Goal: Task Accomplishment & Management: Manage account settings

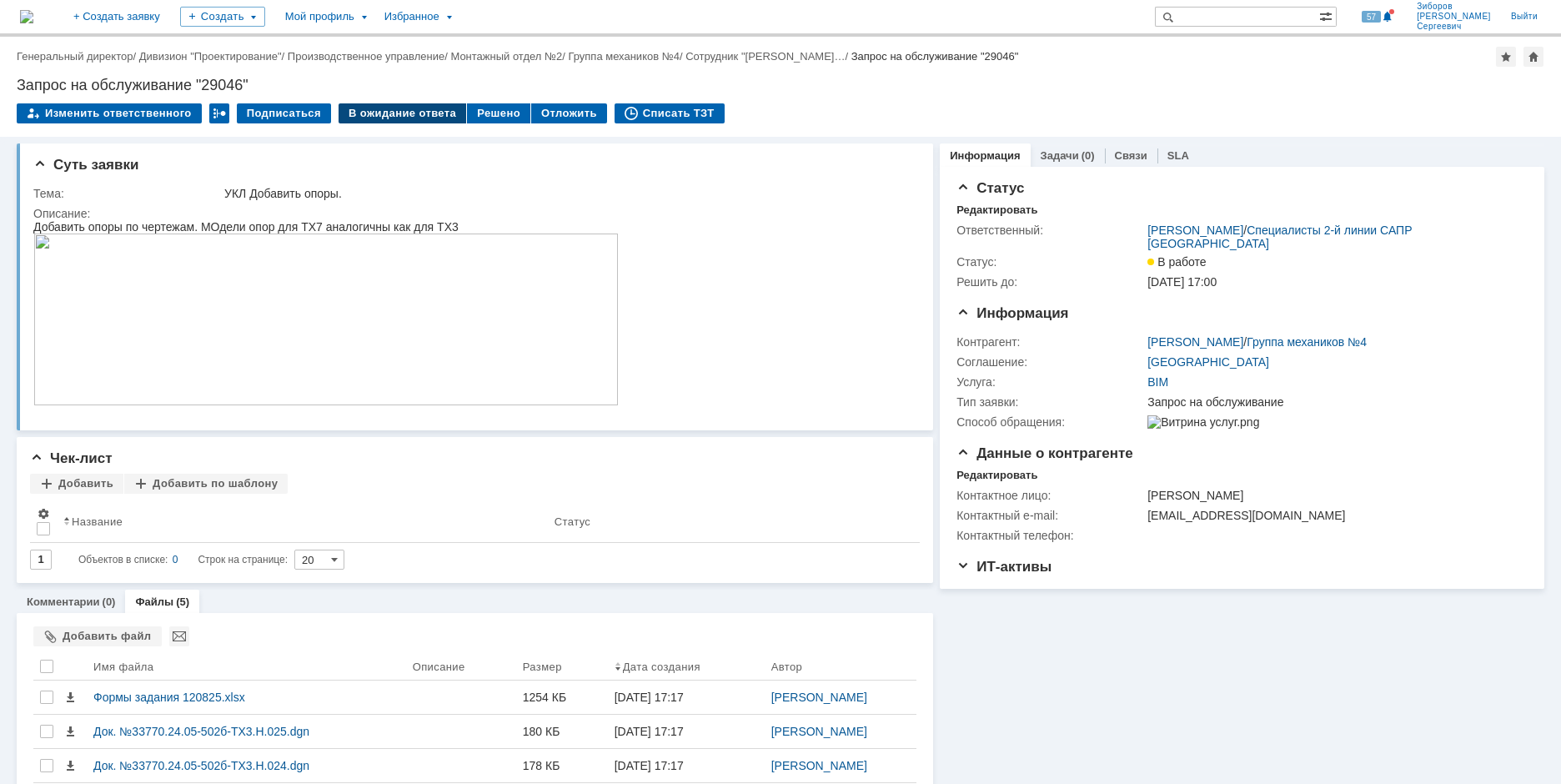
click at [422, 112] on div "В ожидание ответа" at bounding box center [402, 113] width 127 height 20
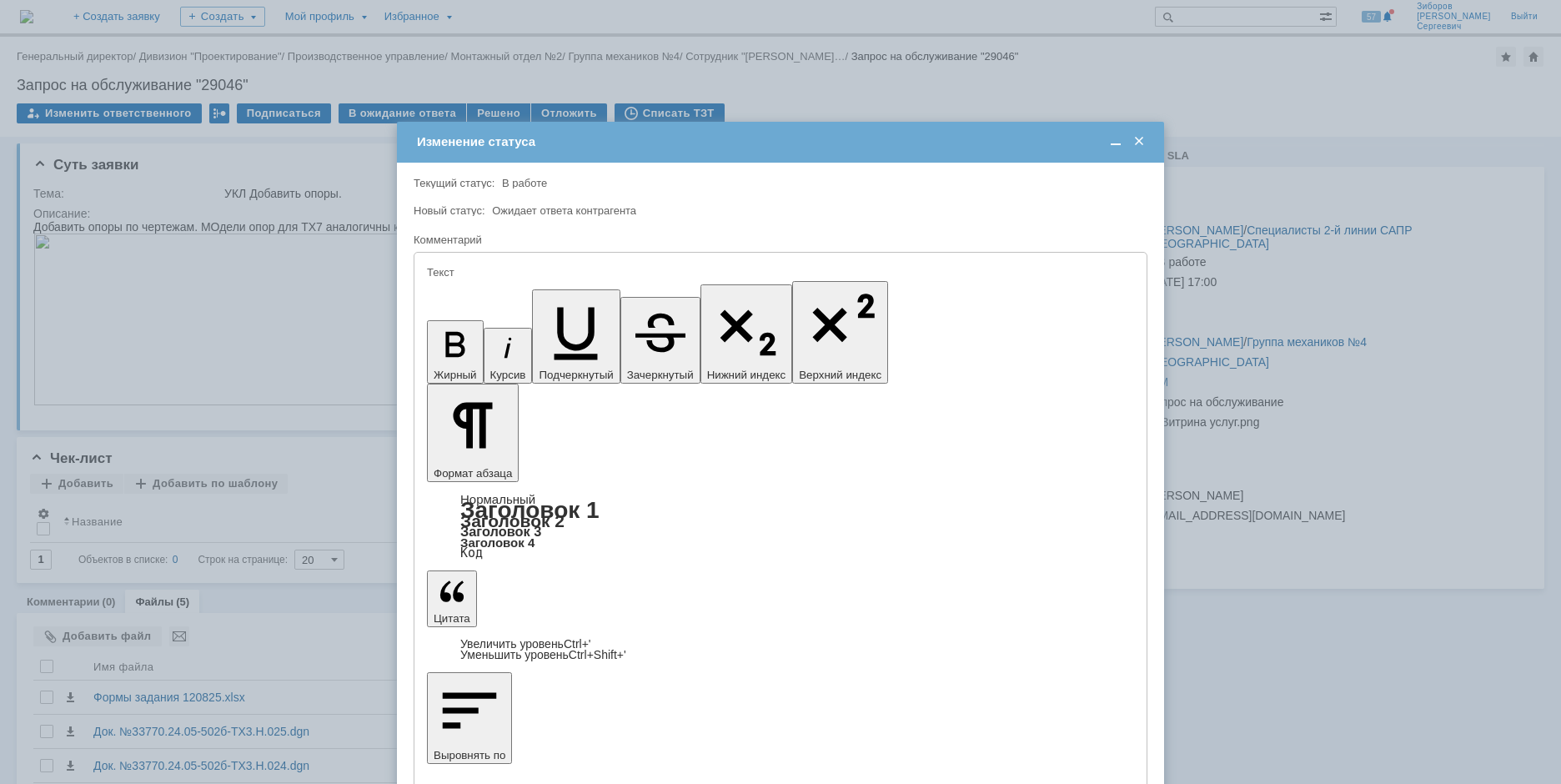
scroll to position [9173, 4]
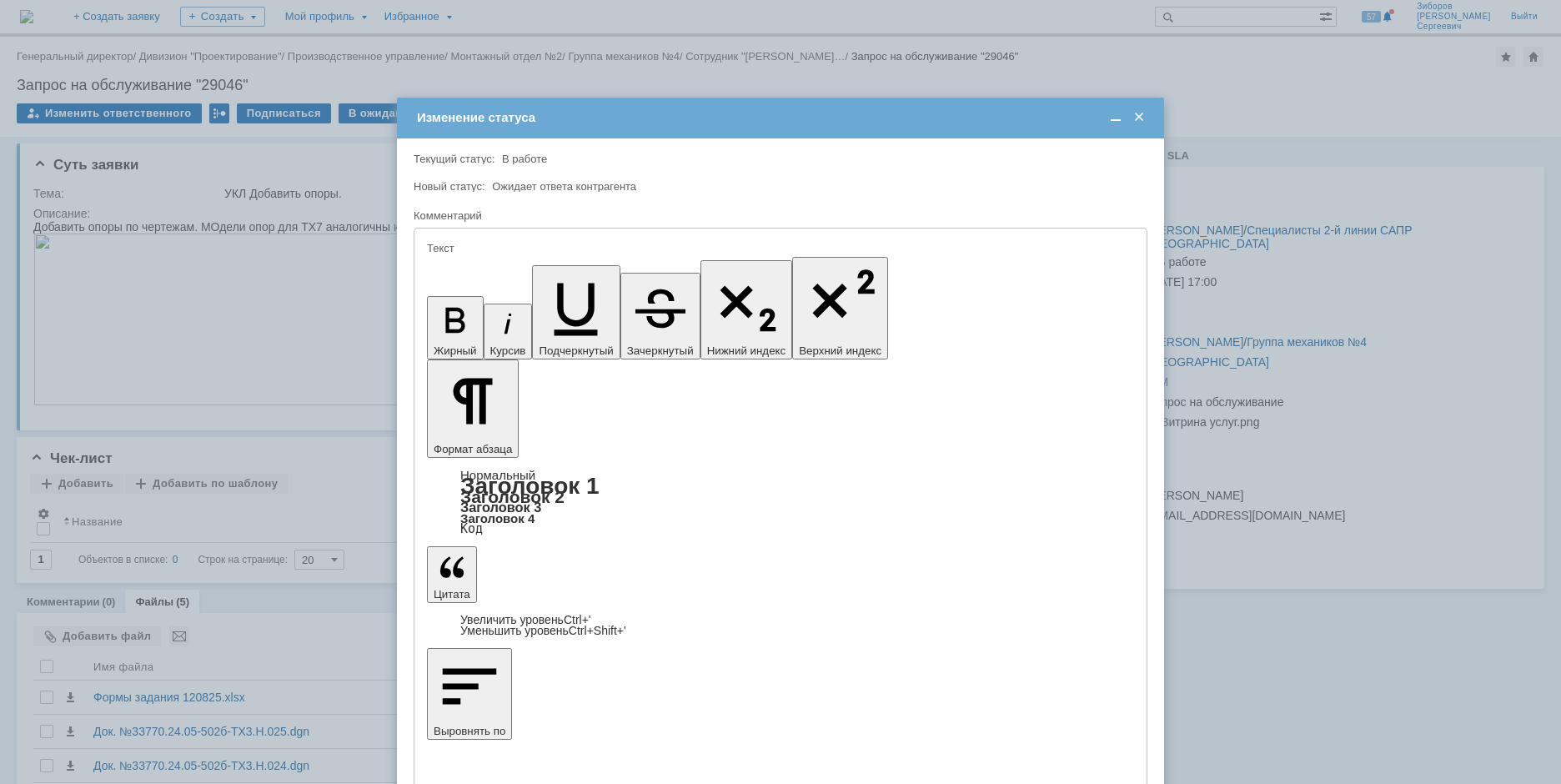
drag, startPoint x: 588, startPoint y: 4750, endPoint x: 623, endPoint y: 4767, distance: 38.9
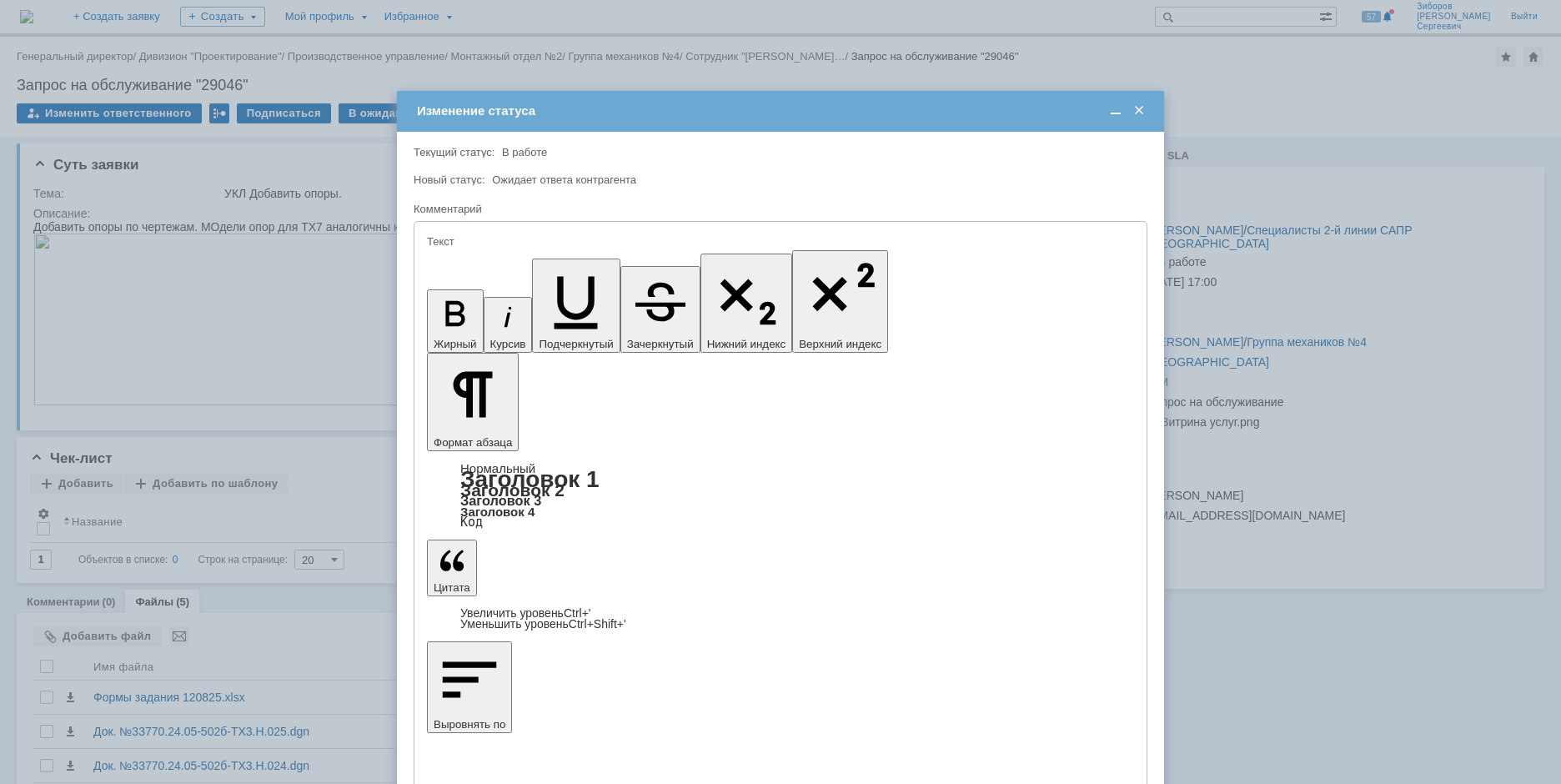
scroll to position [1354, 4]
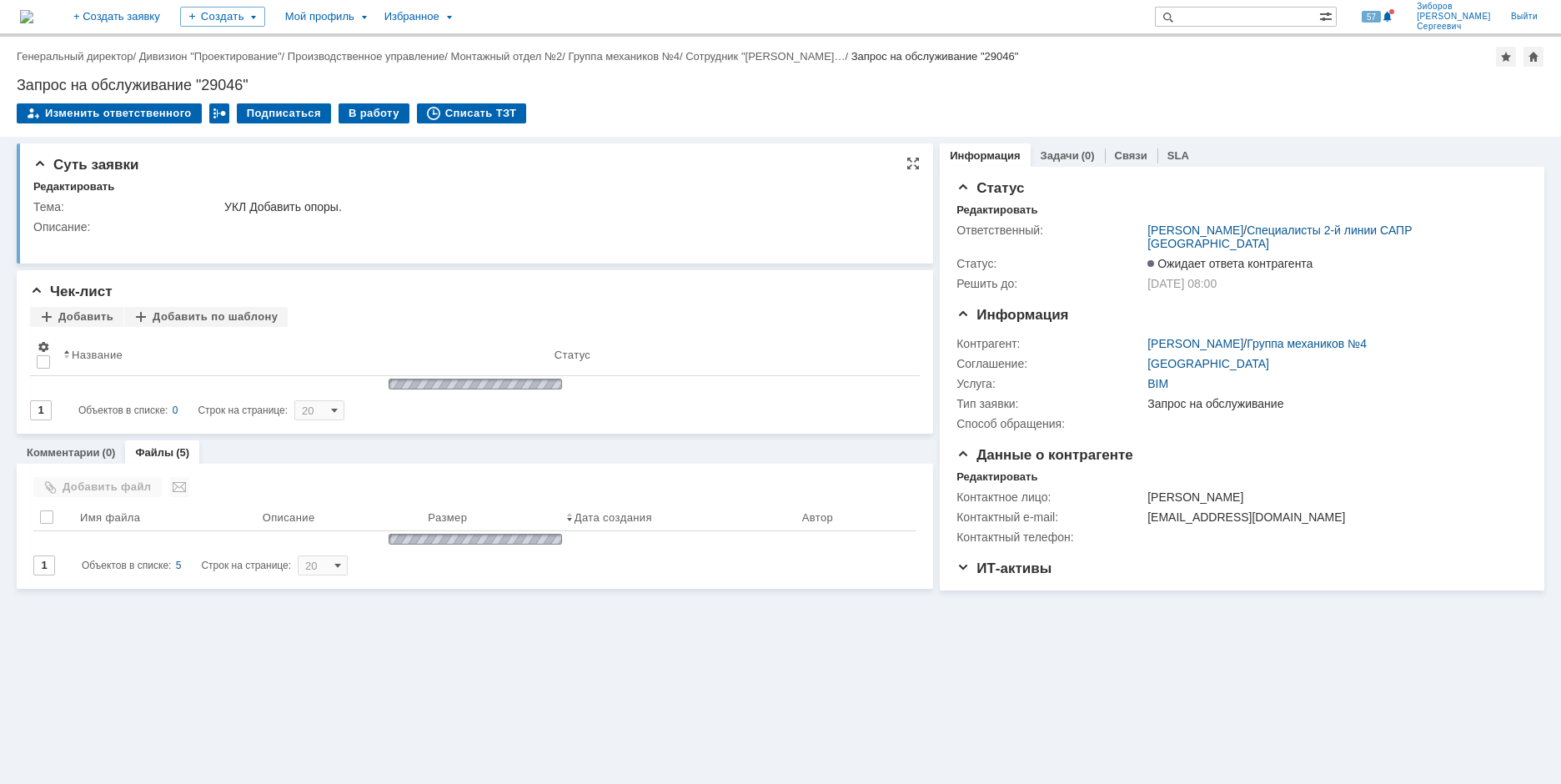
scroll to position [0, 0]
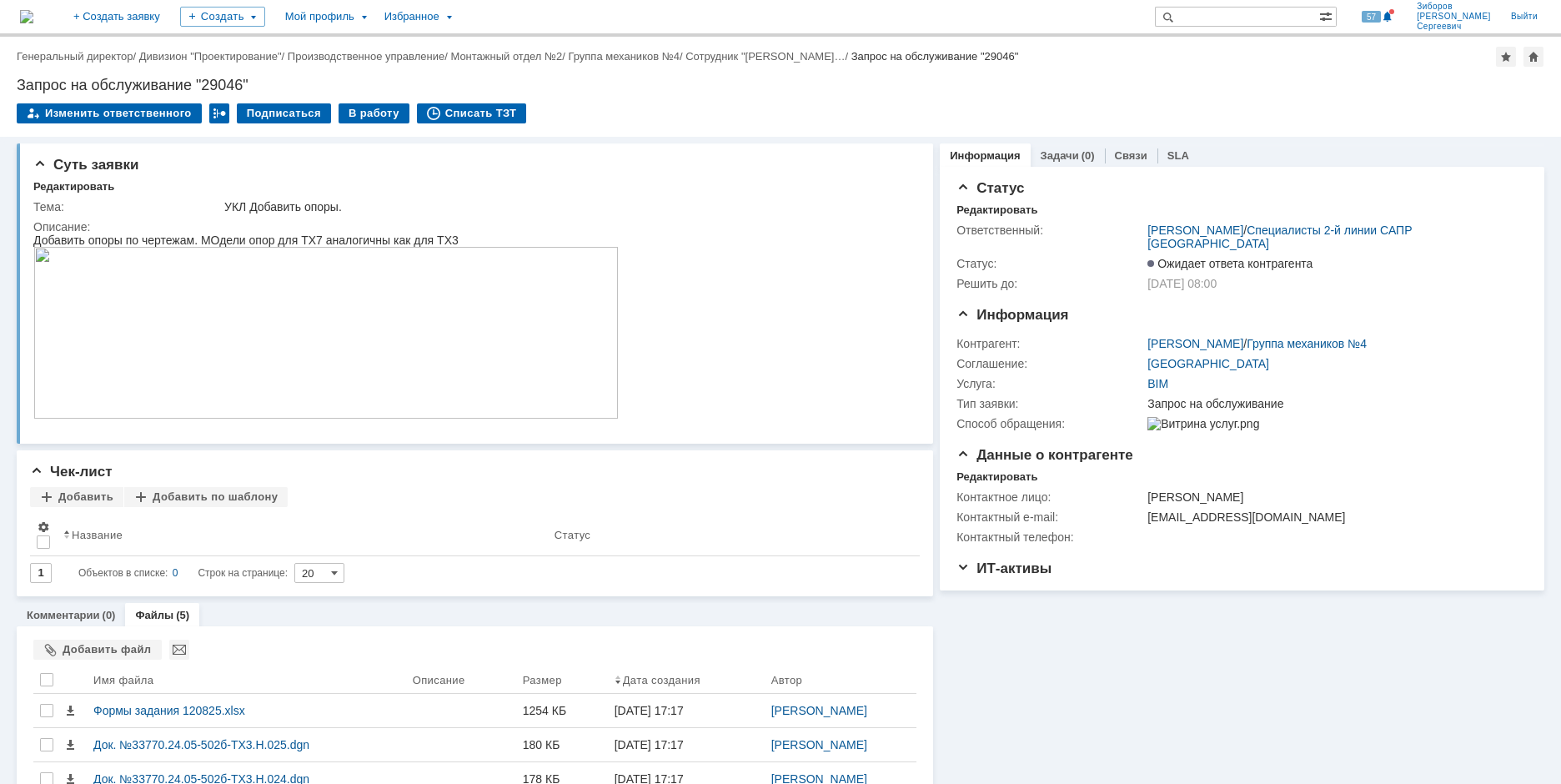
click at [34, 11] on img at bounding box center [27, 16] width 13 height 13
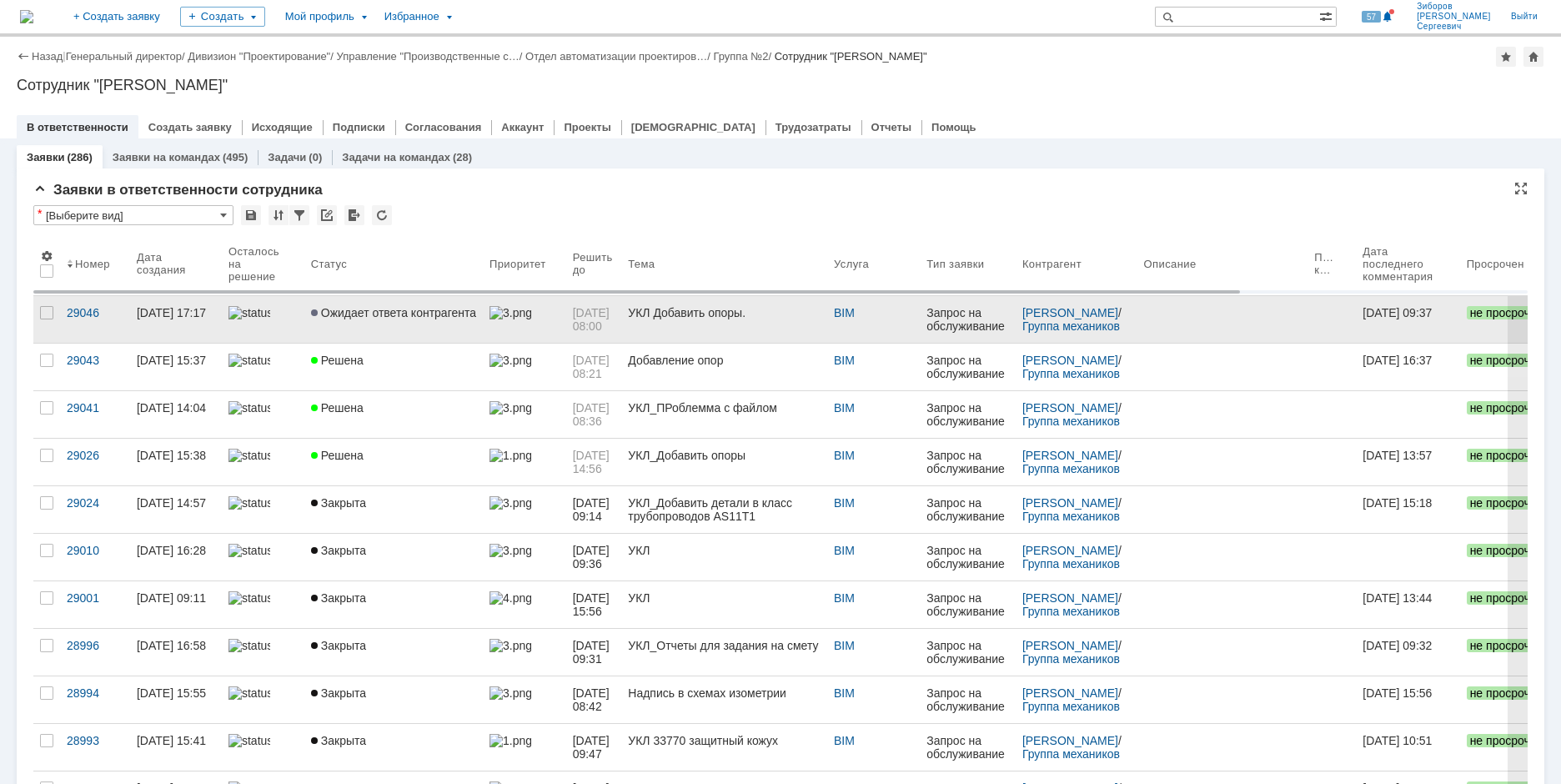
click at [414, 321] on link "Ожидает ответа контрагента" at bounding box center [393, 319] width 179 height 47
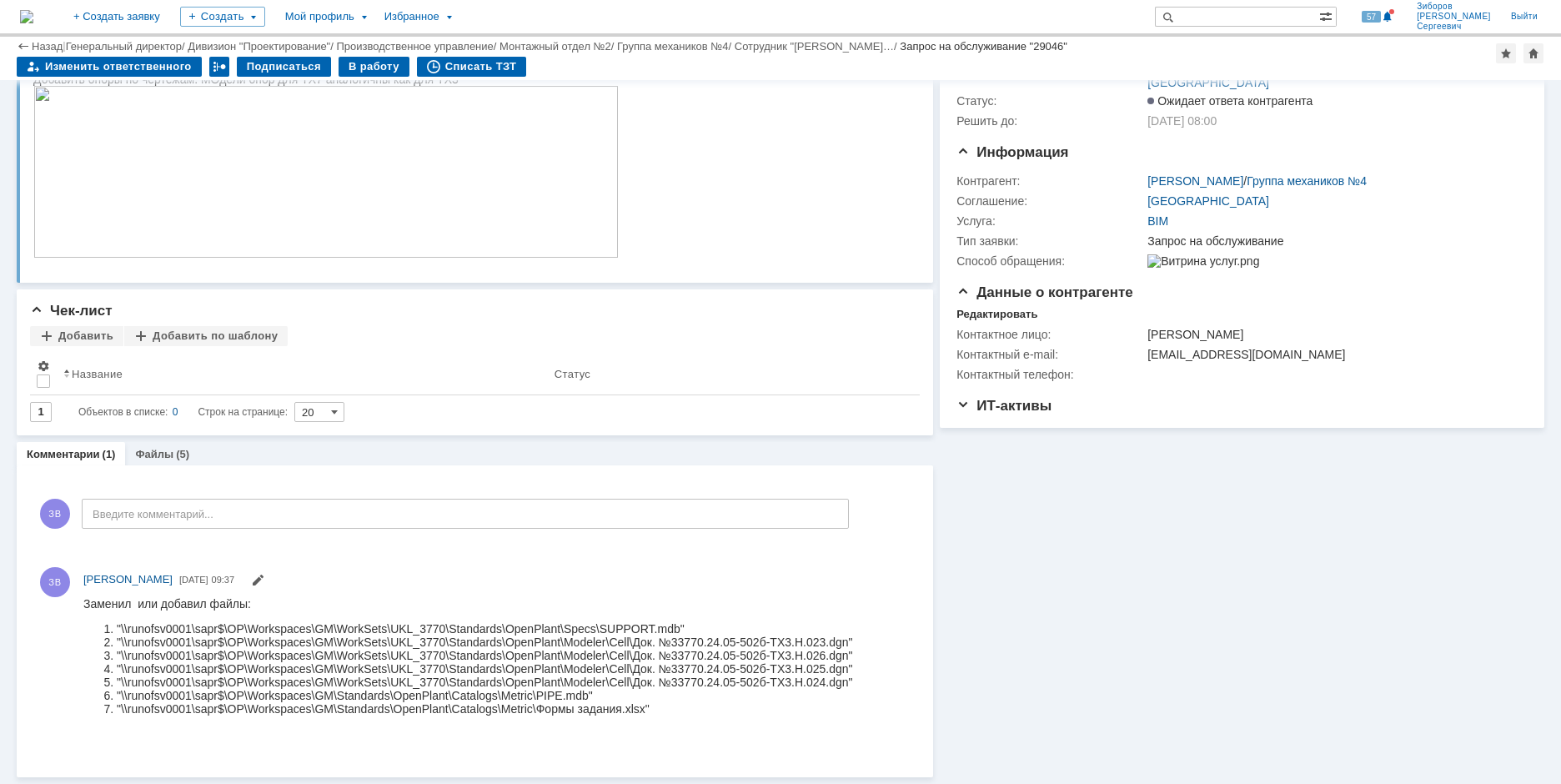
scroll to position [105, 0]
click at [370, 73] on div "В работу" at bounding box center [374, 66] width 71 height 20
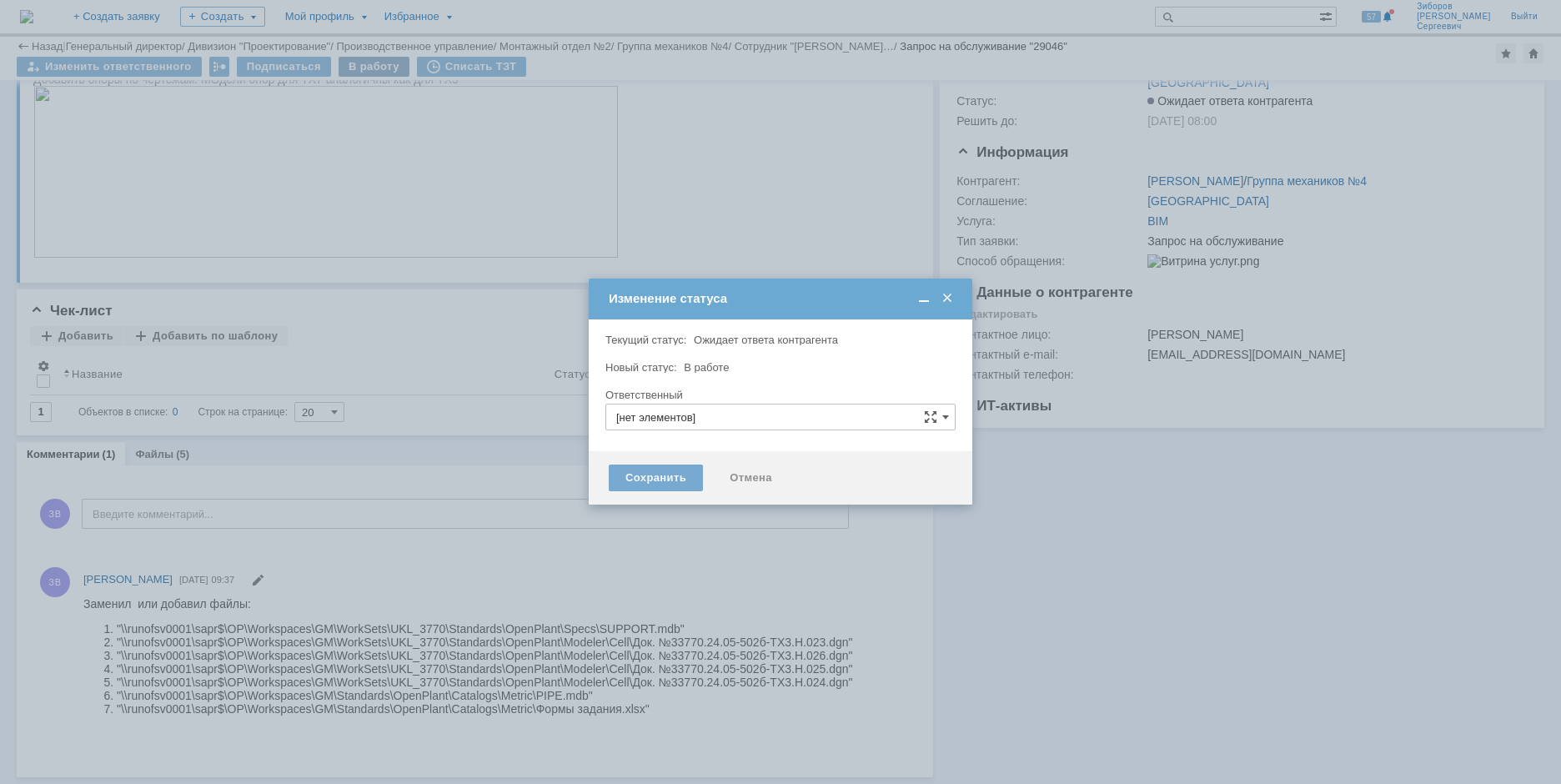
type input "[PERSON_NAME]"
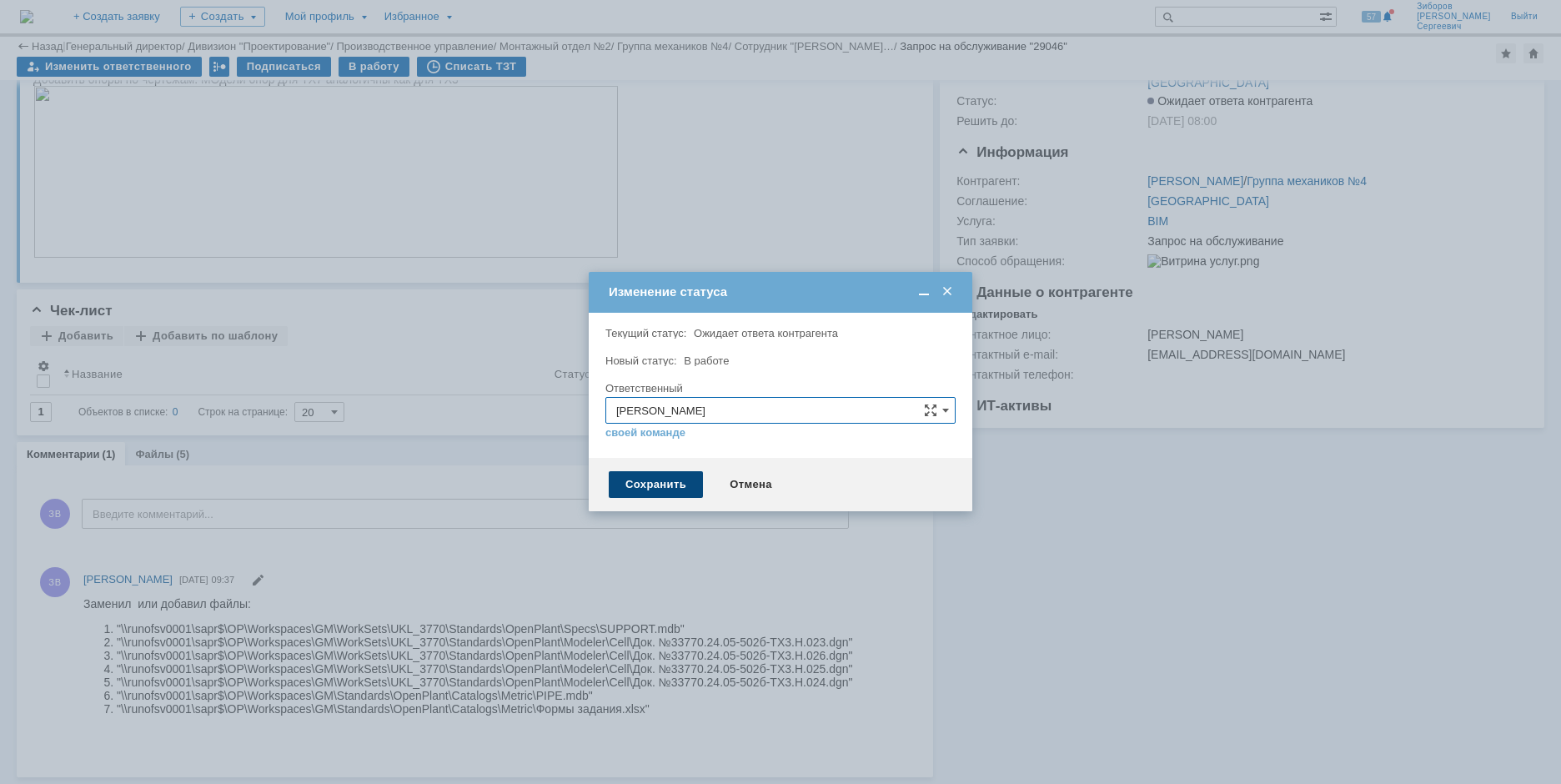
click at [666, 471] on div "Сохранить" at bounding box center [656, 484] width 95 height 27
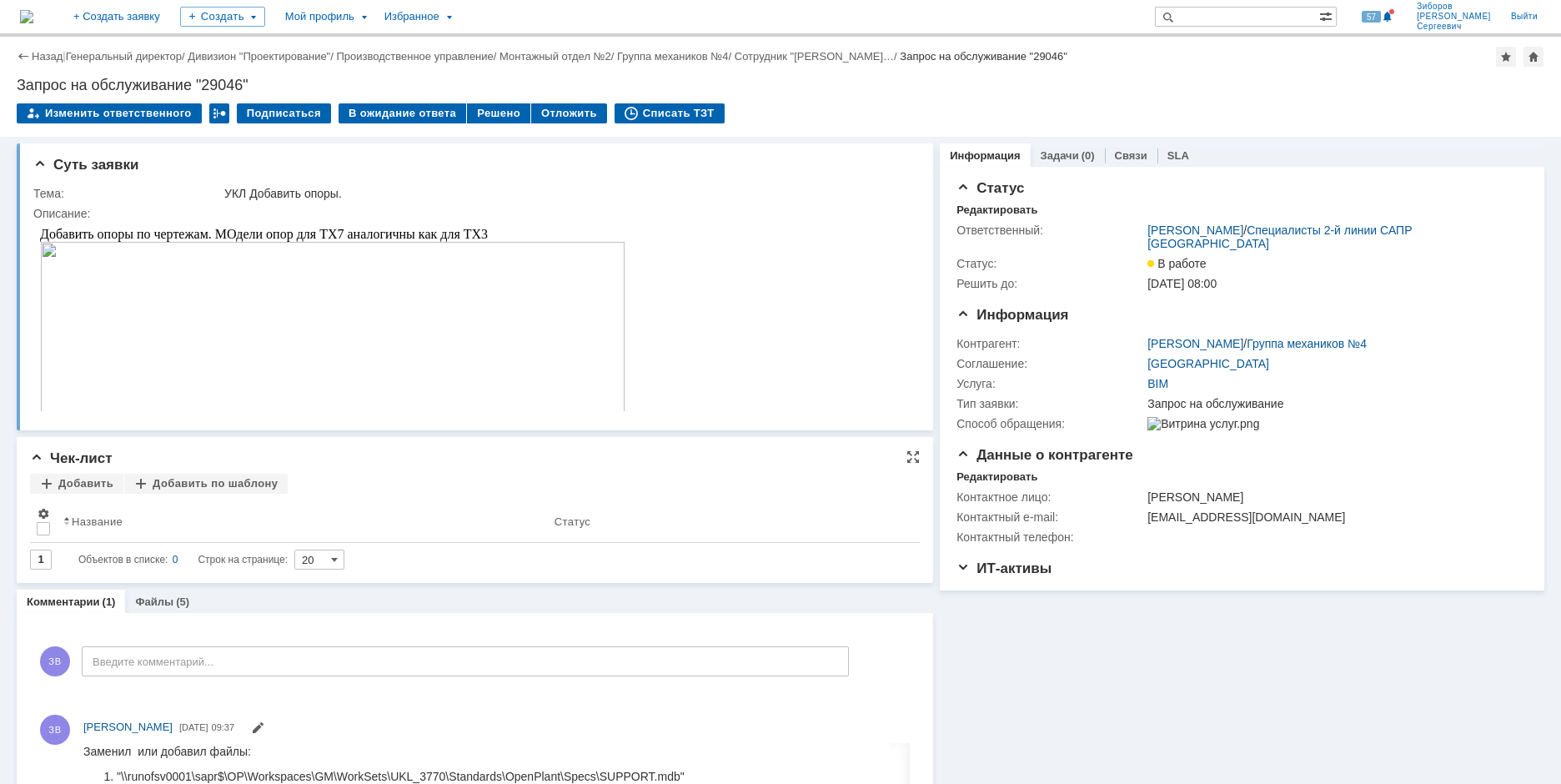
scroll to position [0, 0]
click at [492, 117] on div "Решено" at bounding box center [499, 113] width 64 height 20
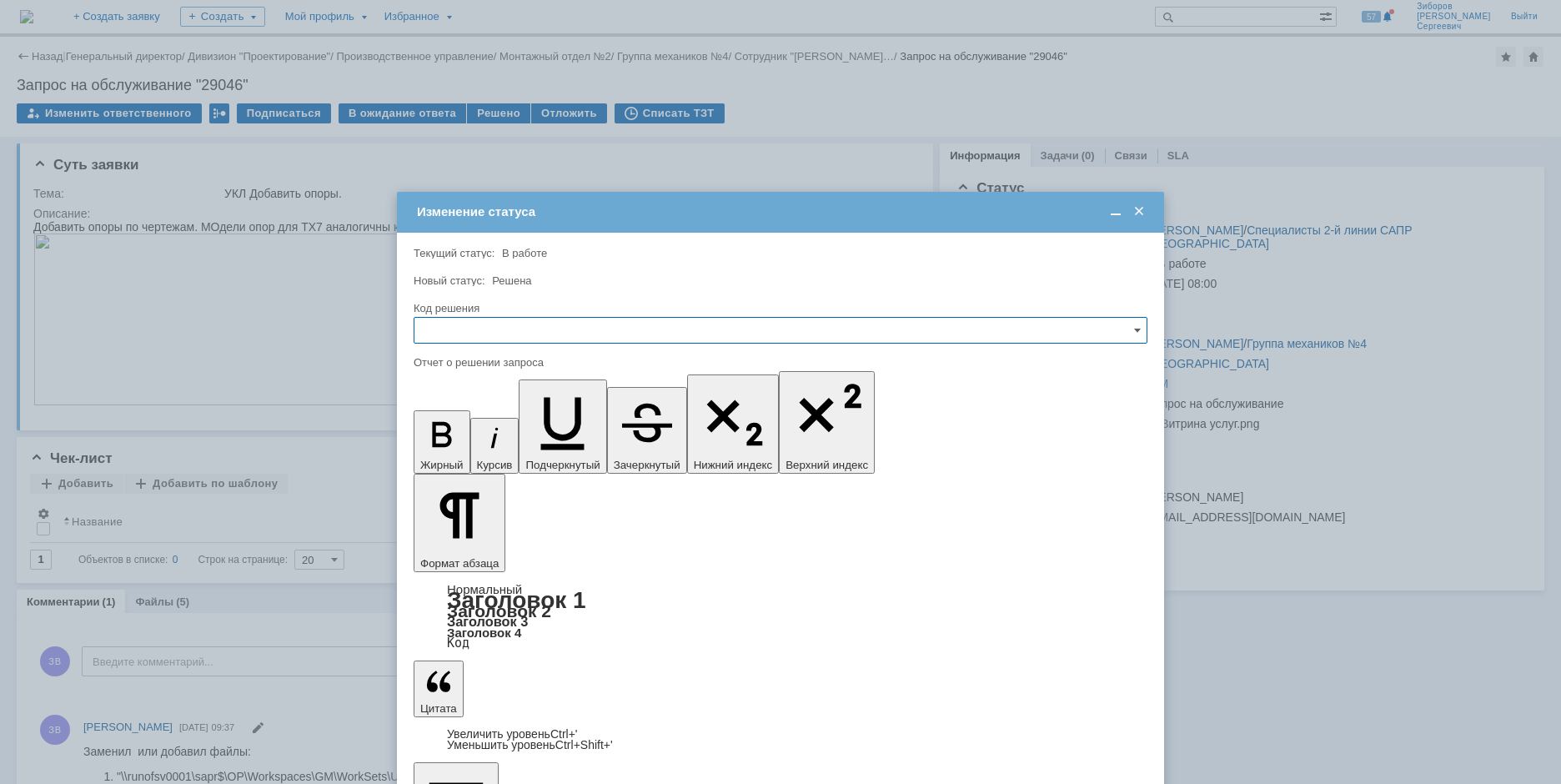
click at [1136, 202] on td "Изменение статуса" at bounding box center [780, 212] width 767 height 41
click at [1146, 214] on span at bounding box center [1138, 211] width 17 height 15
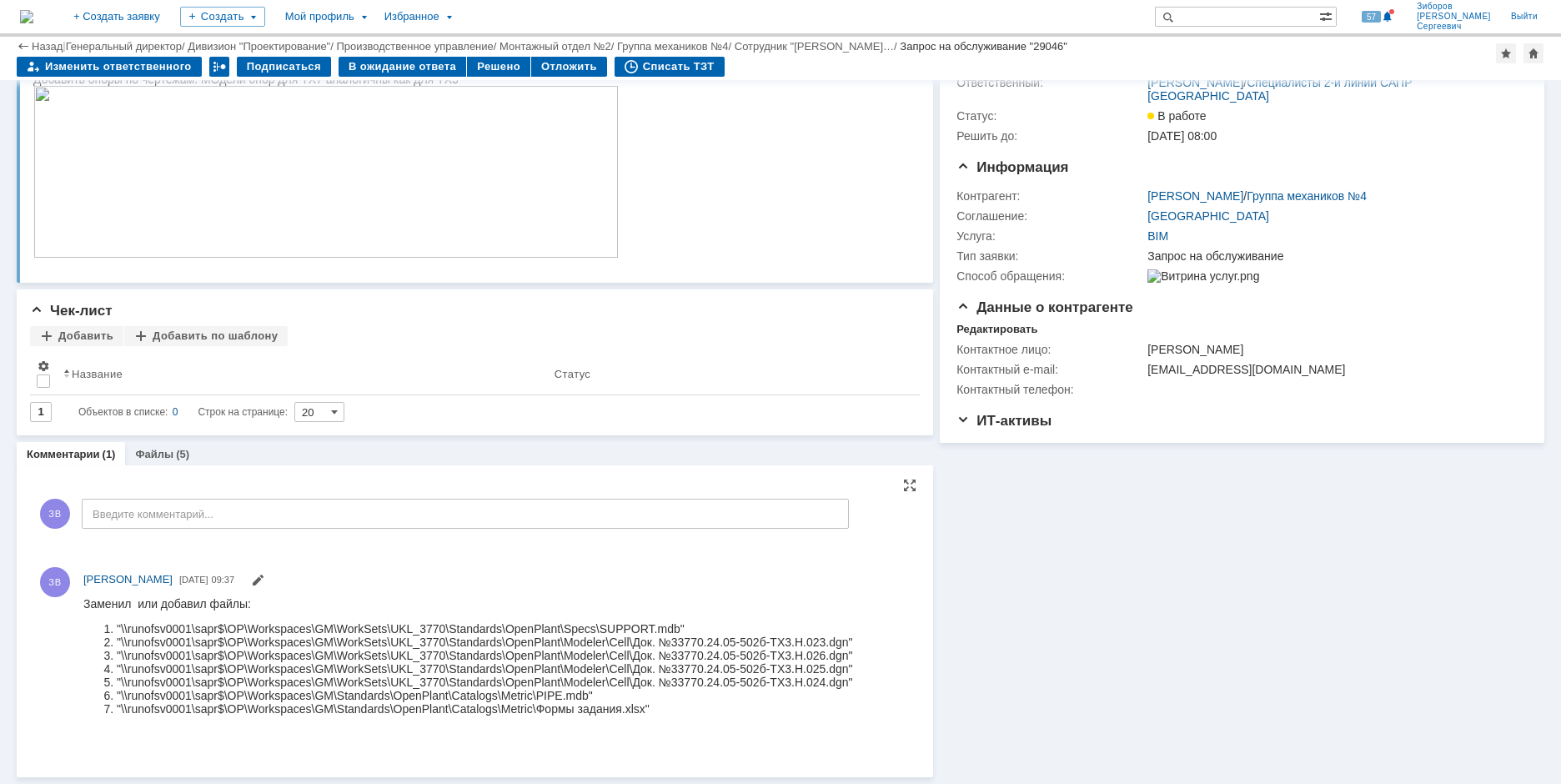
scroll to position [92, 0]
click at [90, 607] on div "Заменил или добавил файлы:" at bounding box center [468, 603] width 769 height 13
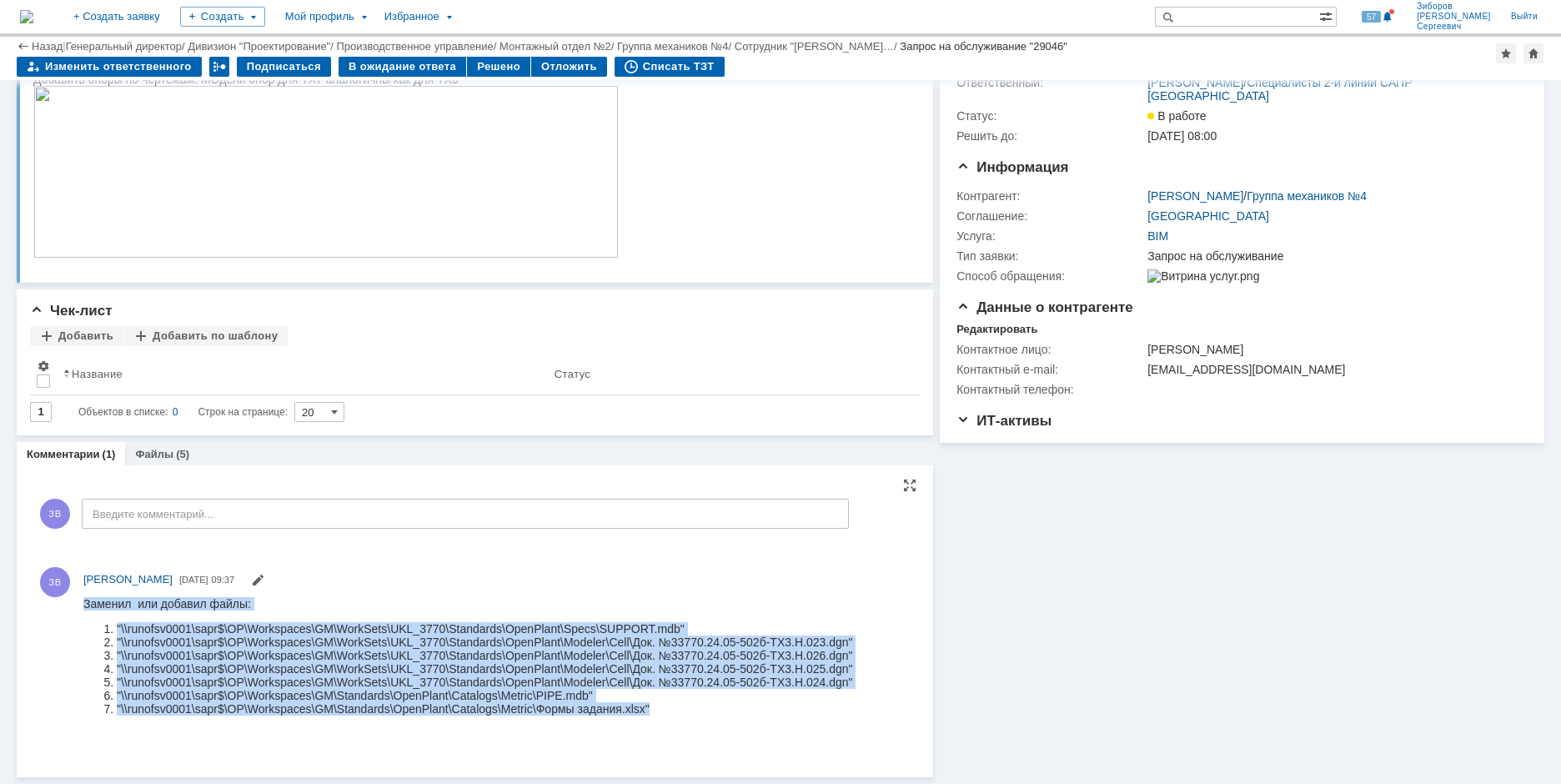
drag, startPoint x: 86, startPoint y: 605, endPoint x: 758, endPoint y: 751, distance: 687.7
click at [758, 727] on html "Заменил или добавил файлы: "\\runofsv0001\sapr$\OP\Workspaces\GM\WorkSets\UKL_3…" at bounding box center [492, 661] width 819 height 130
copy body "Заменил или добавил файлы: "\\runofsv0001\sapr$\OP\Workspaces\GM\WorkSets\UKL_3…"
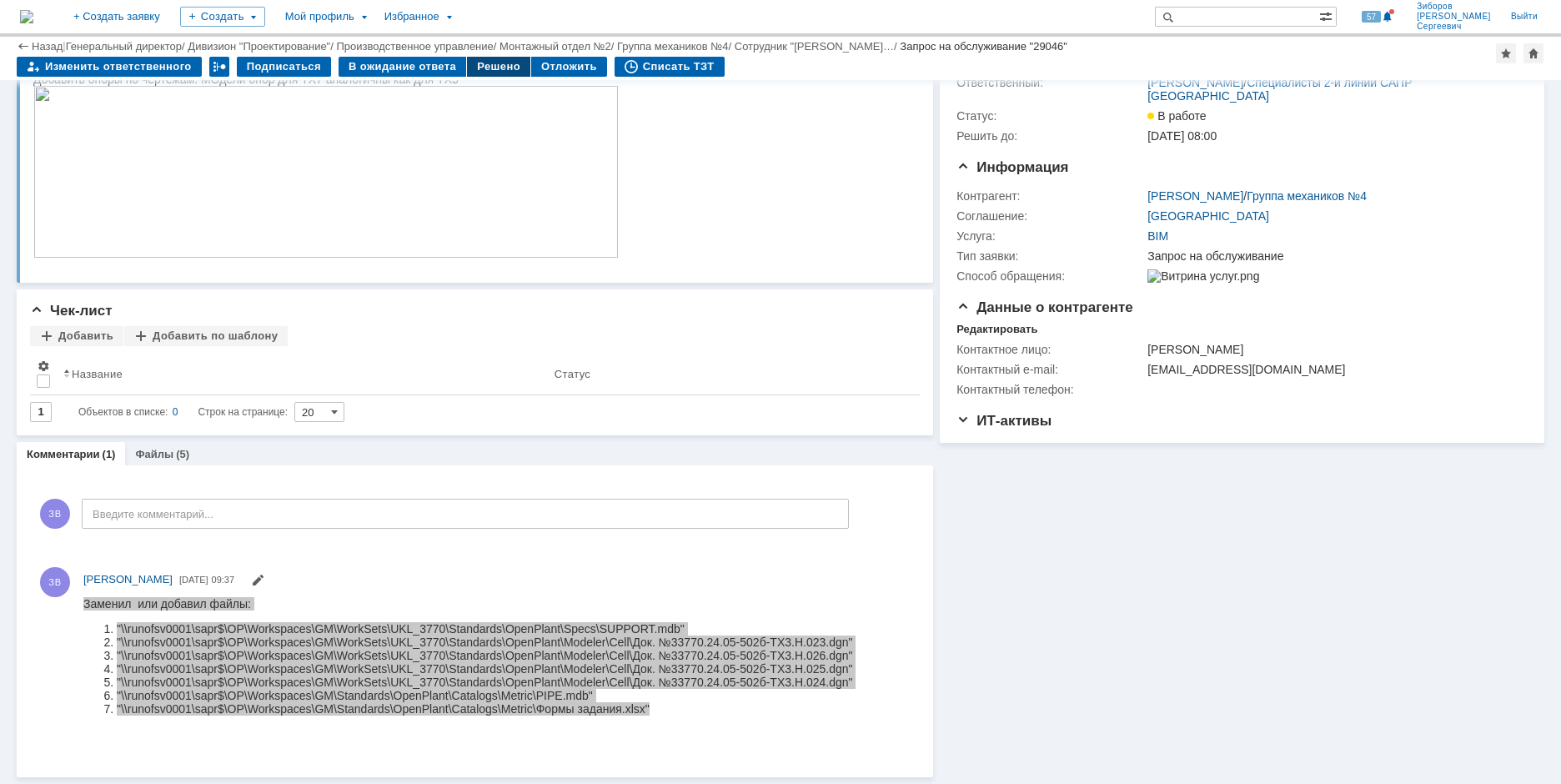
click at [481, 65] on div "Решено" at bounding box center [499, 66] width 64 height 20
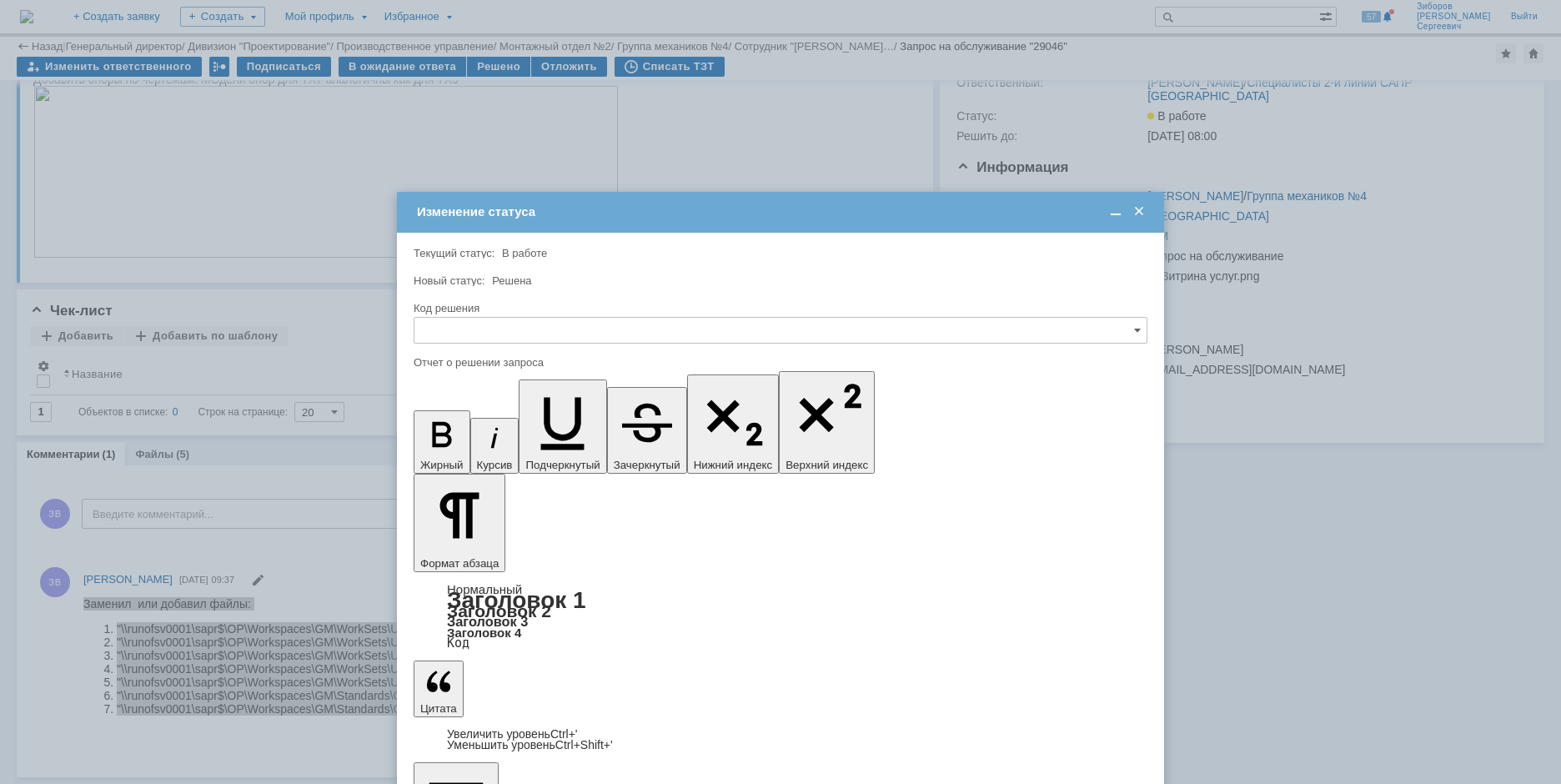
scroll to position [0, 0]
click at [523, 318] on input "text" at bounding box center [780, 331] width 734 height 27
click at [456, 446] on span "Решено" at bounding box center [780, 443] width 712 height 13
type input "Решено"
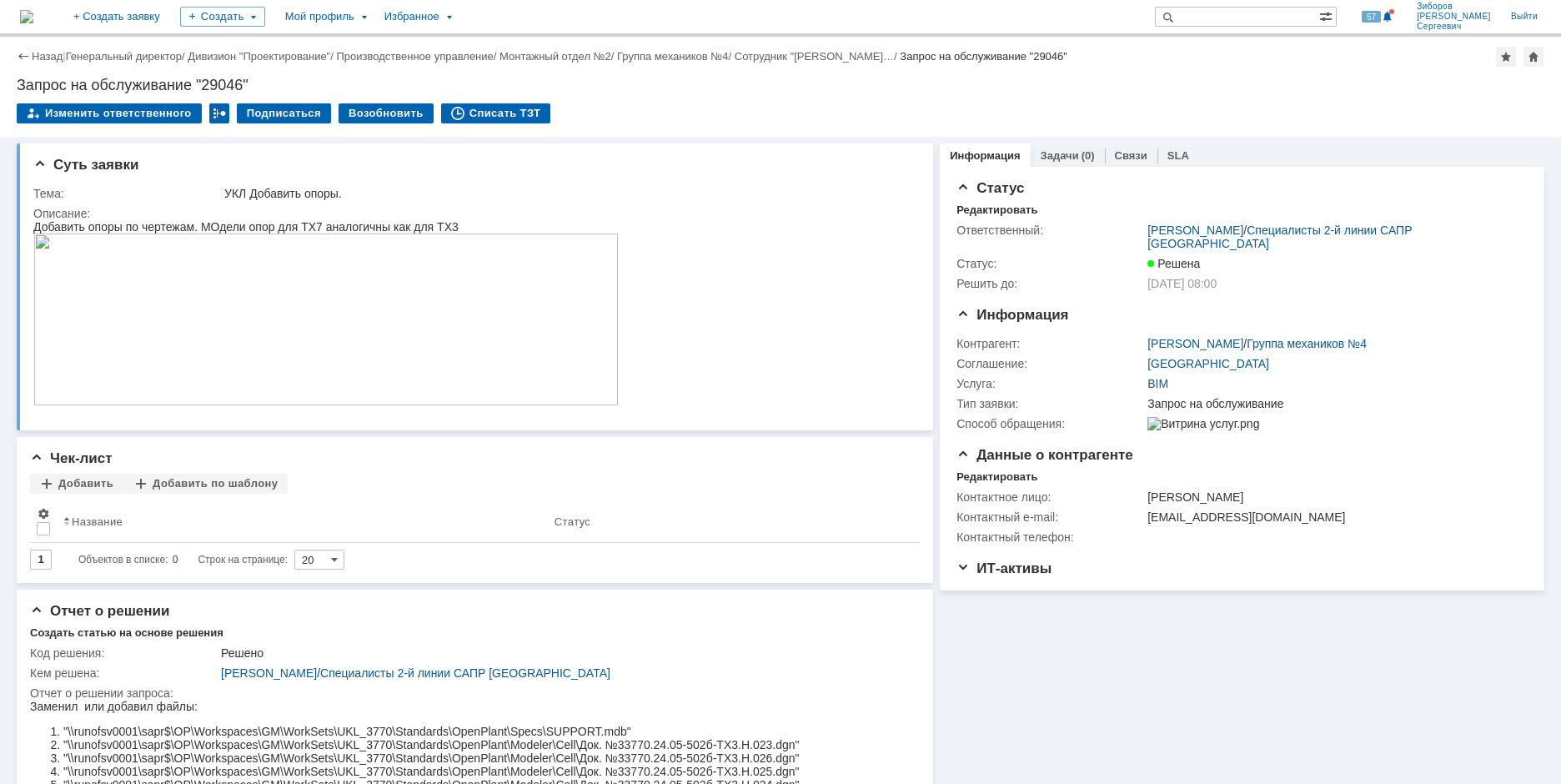
click at [34, 15] on img at bounding box center [27, 16] width 13 height 13
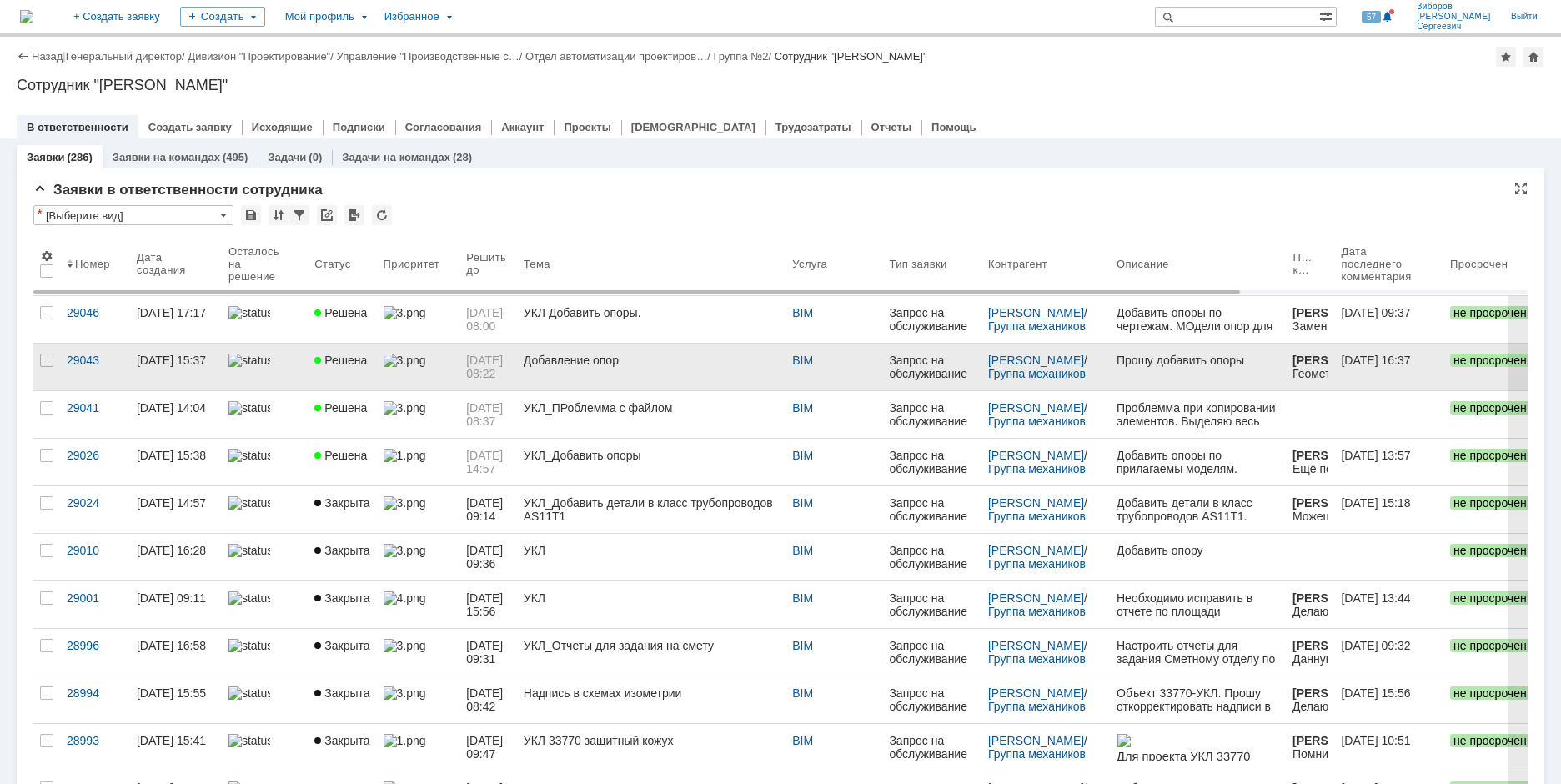
click at [371, 377] on link "Решена" at bounding box center [341, 367] width 68 height 47
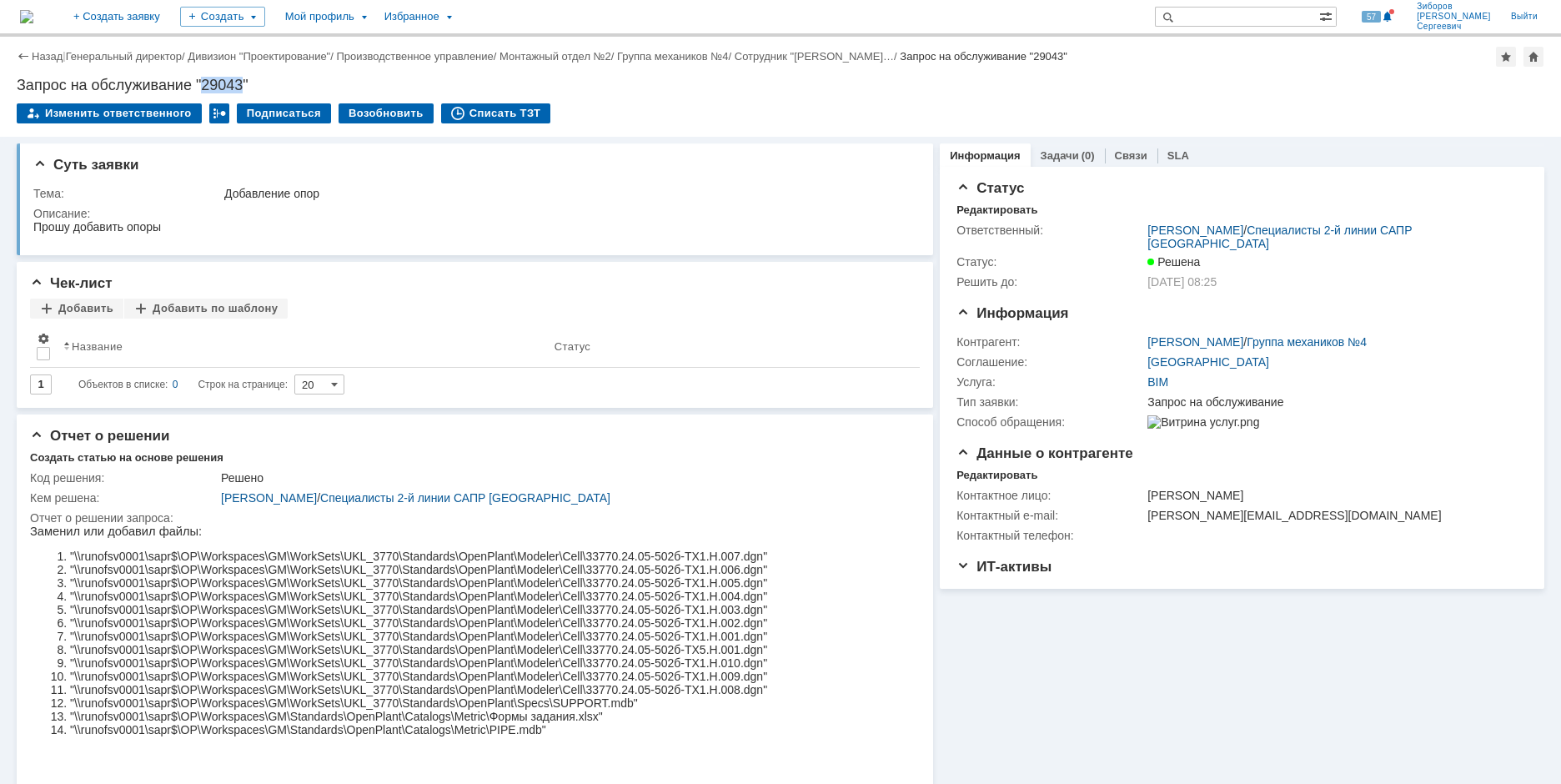
drag, startPoint x: 204, startPoint y: 84, endPoint x: 244, endPoint y: 78, distance: 40.4
click at [244, 78] on div "Запрос на обслуживание "29043"" at bounding box center [780, 85] width 1528 height 17
copy div "29043"
click at [34, 10] on img at bounding box center [27, 16] width 13 height 13
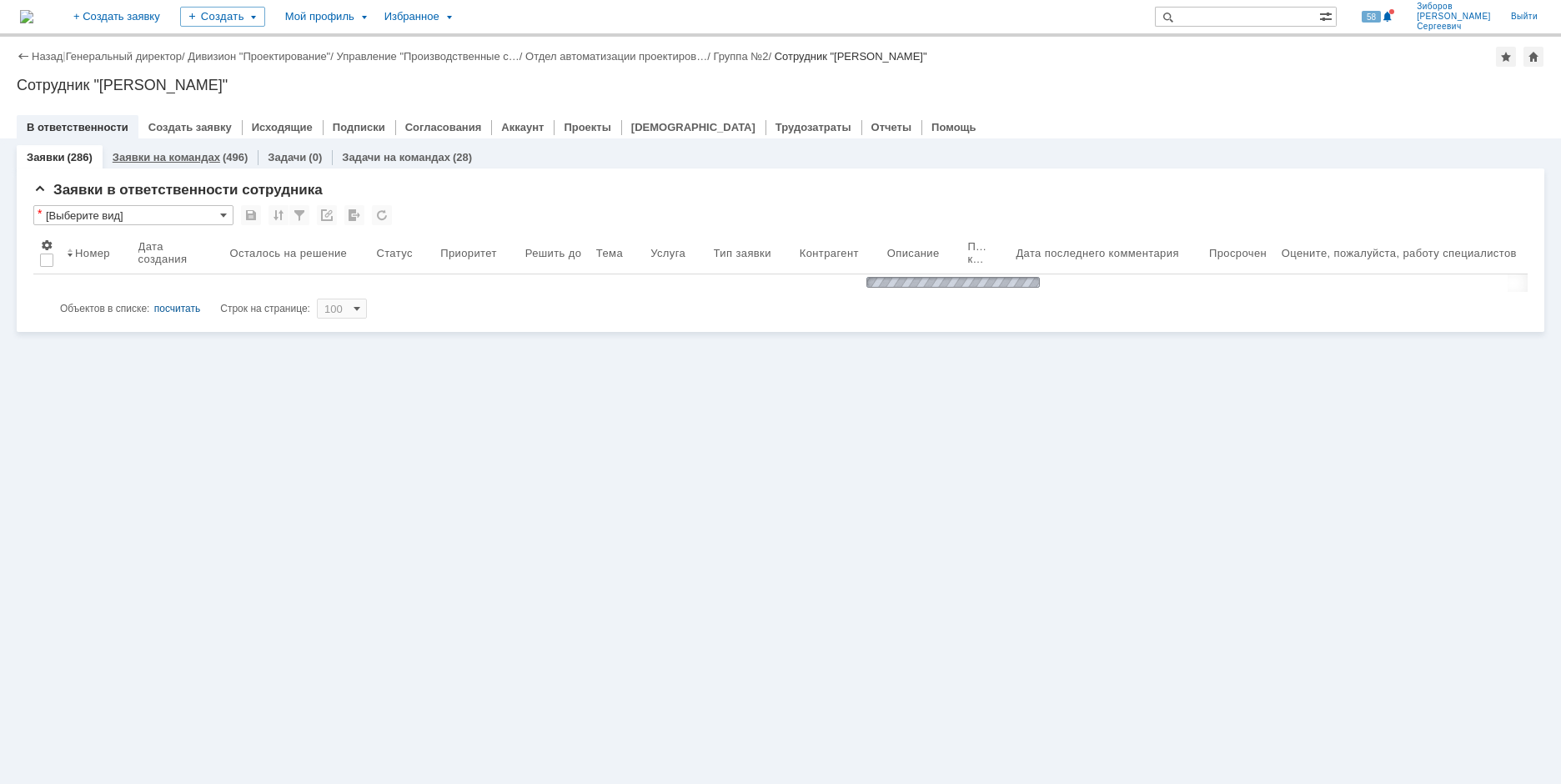
click at [187, 157] on link "Заявки на командах" at bounding box center [166, 157] width 108 height 12
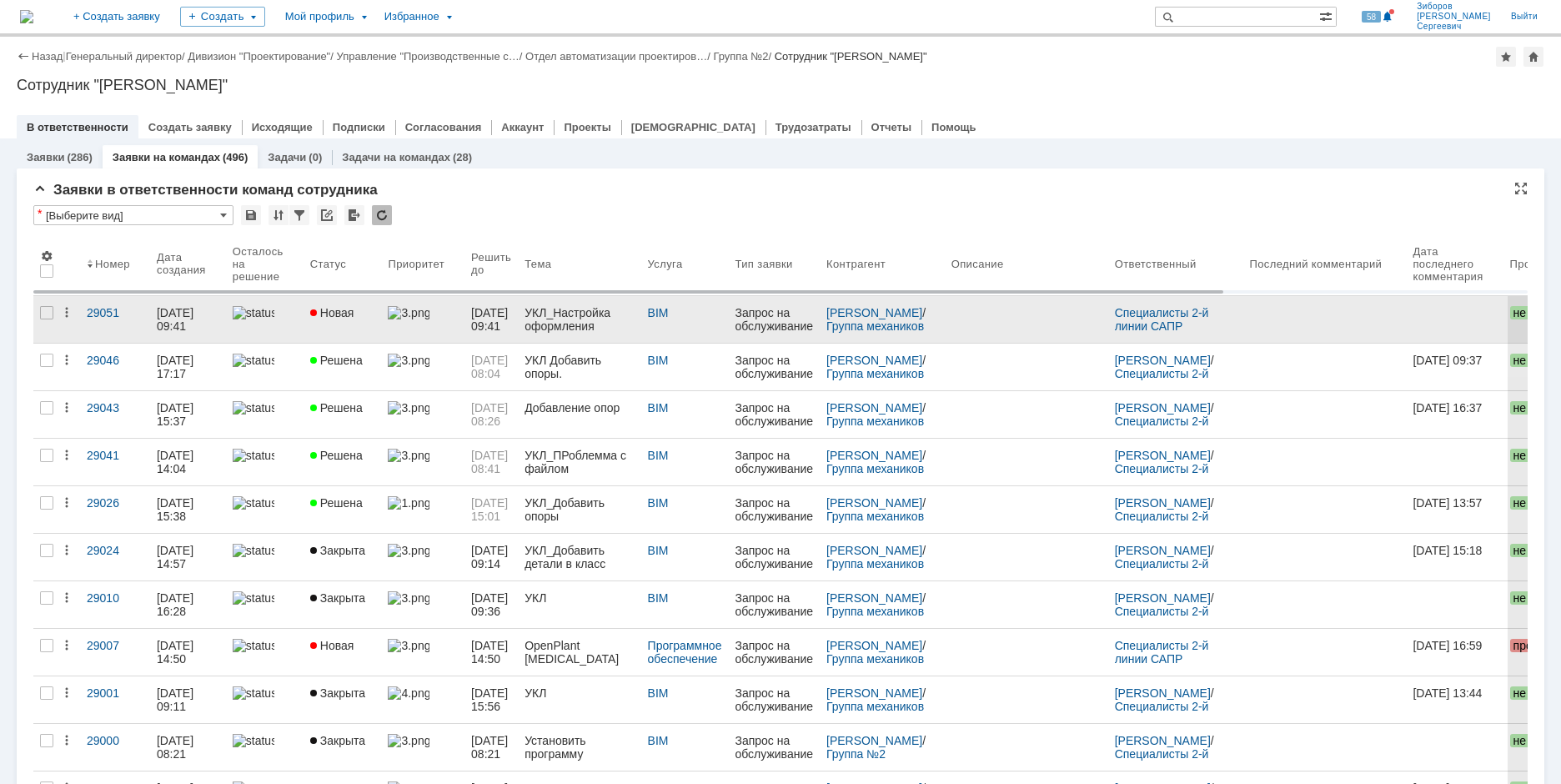
click at [583, 314] on div "УКЛ_Настройка оформления монтажных чертежей" at bounding box center [579, 319] width 110 height 27
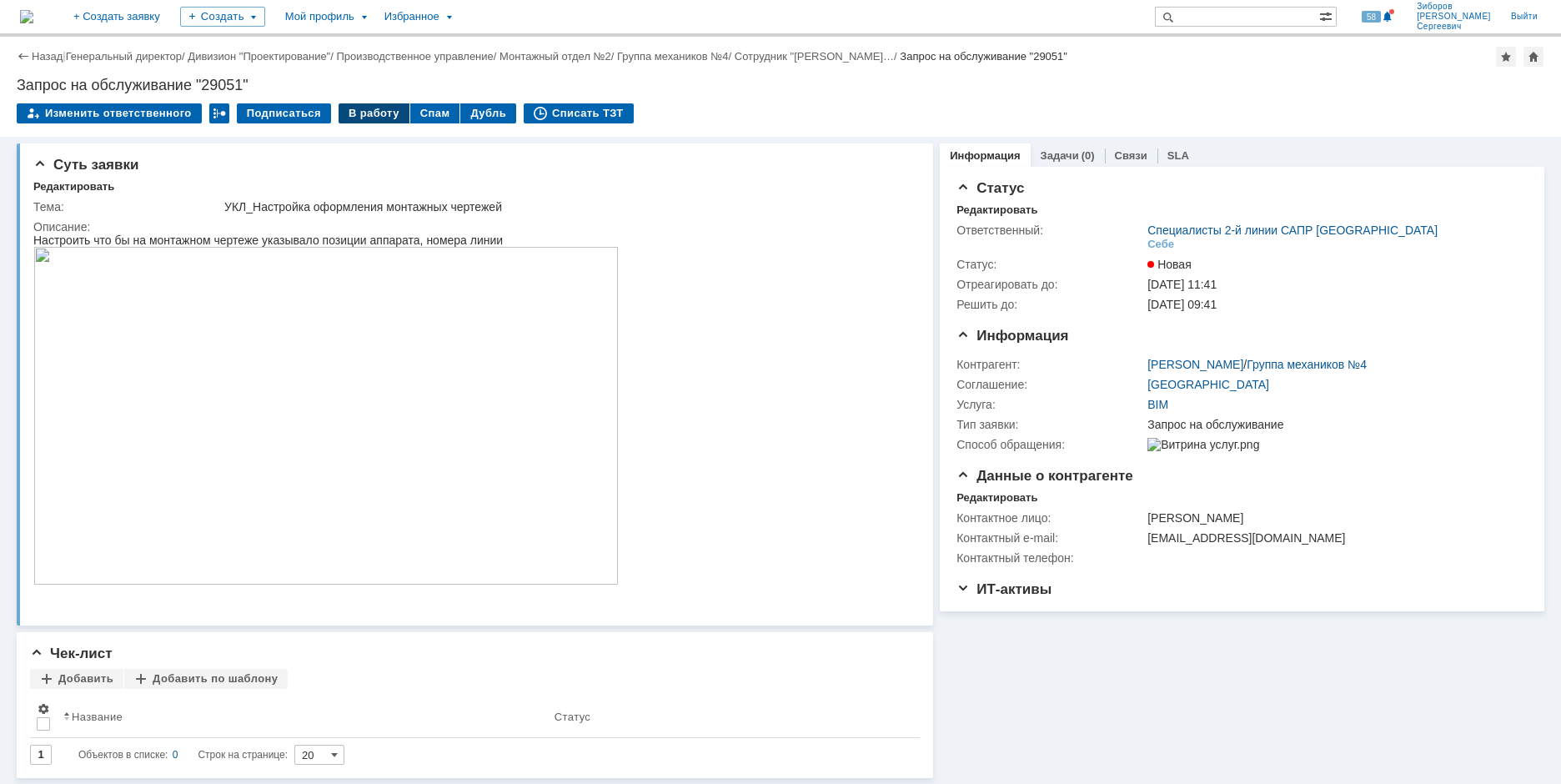
click at [375, 104] on div "В работу" at bounding box center [374, 113] width 71 height 20
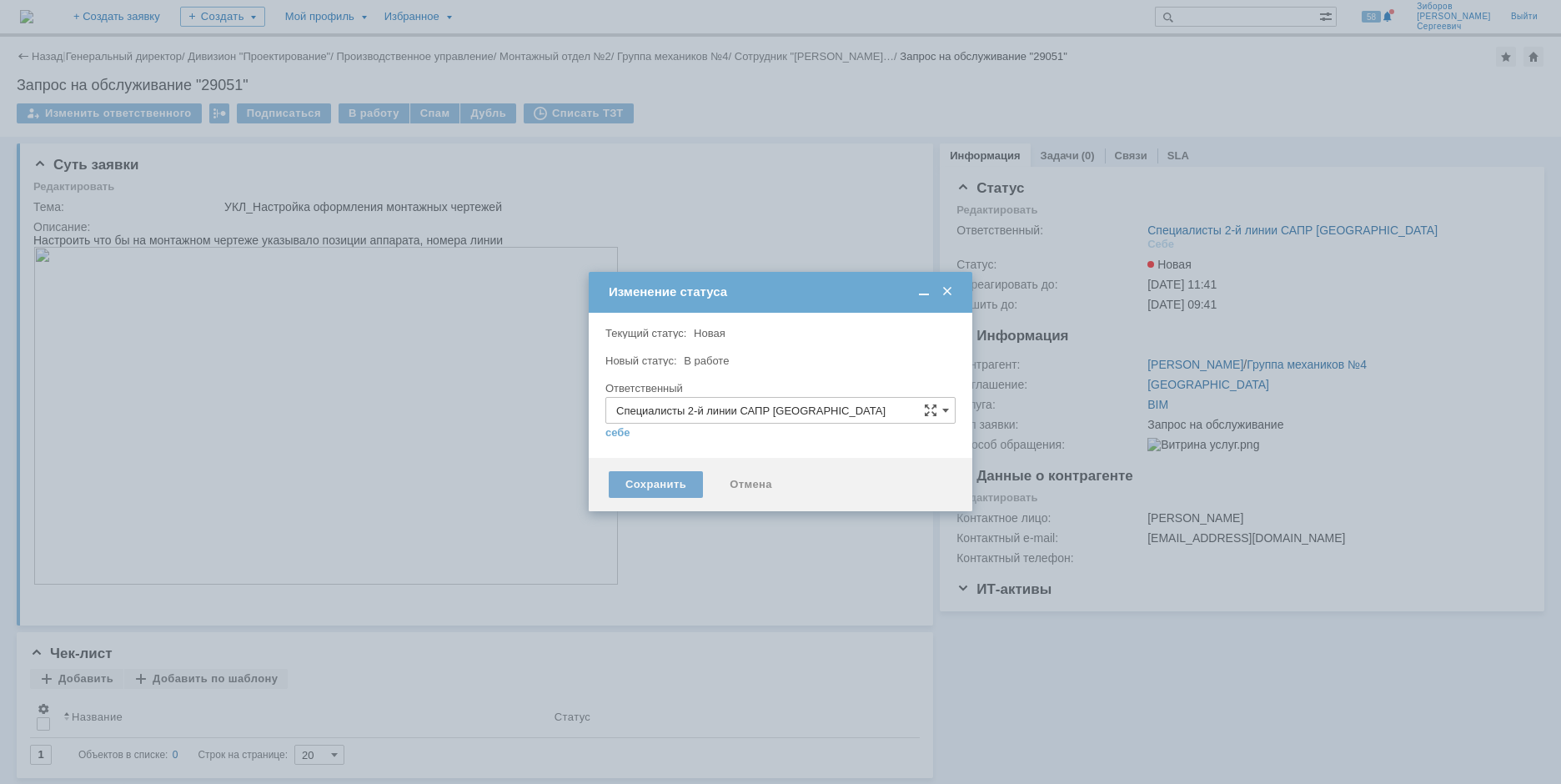
type input "[PERSON_NAME]"
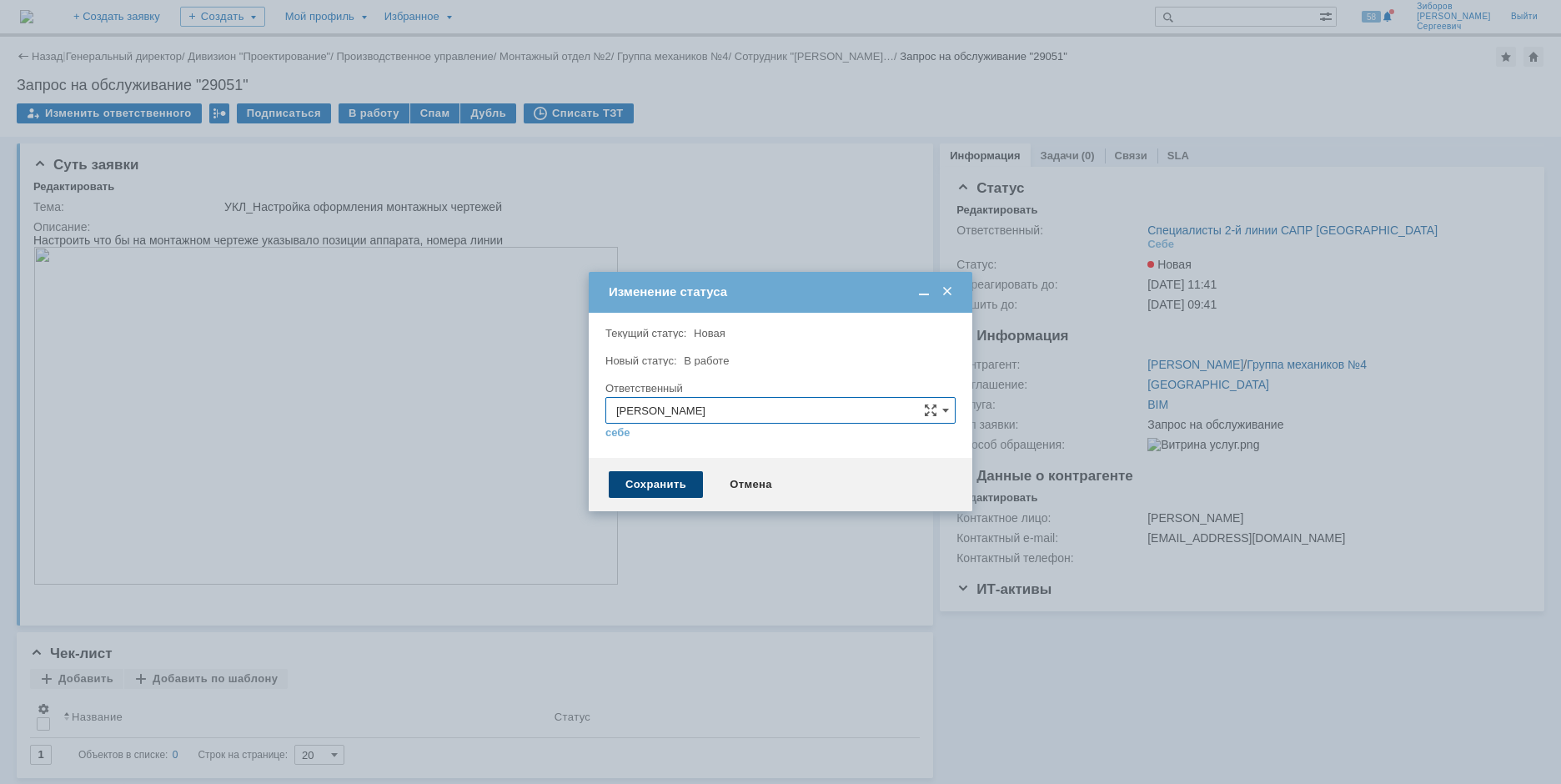
click at [671, 483] on div "Сохранить" at bounding box center [656, 484] width 95 height 27
